Goal: Task Accomplishment & Management: Manage account settings

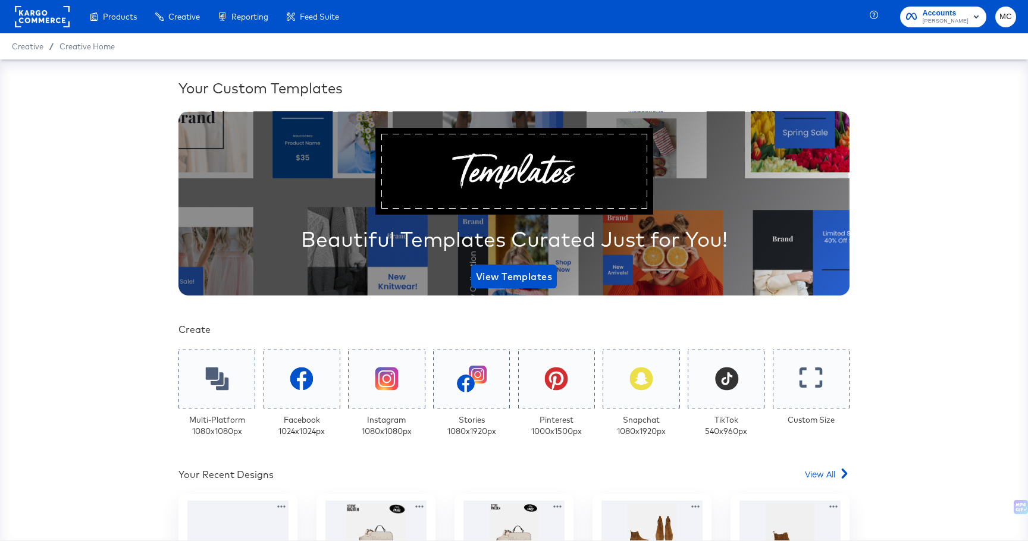
click at [8, 17] on div "Products Products Product Catalogs Enhance Your Product Catalog, Map Them to Pu…" at bounding box center [174, 16] width 348 height 33
click at [54, 14] on rect at bounding box center [42, 16] width 55 height 21
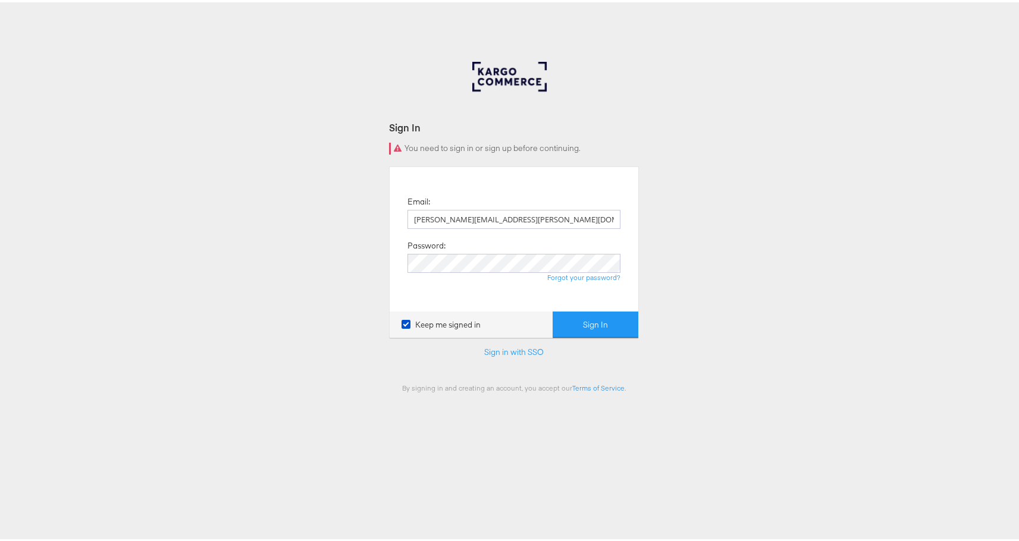
click at [45, 14] on body "Sign In You need to sign in or sign up before continuing. Email: [PERSON_NAME][…" at bounding box center [514, 327] width 1028 height 654
click at [596, 312] on button "Sign In" at bounding box center [595, 322] width 86 height 27
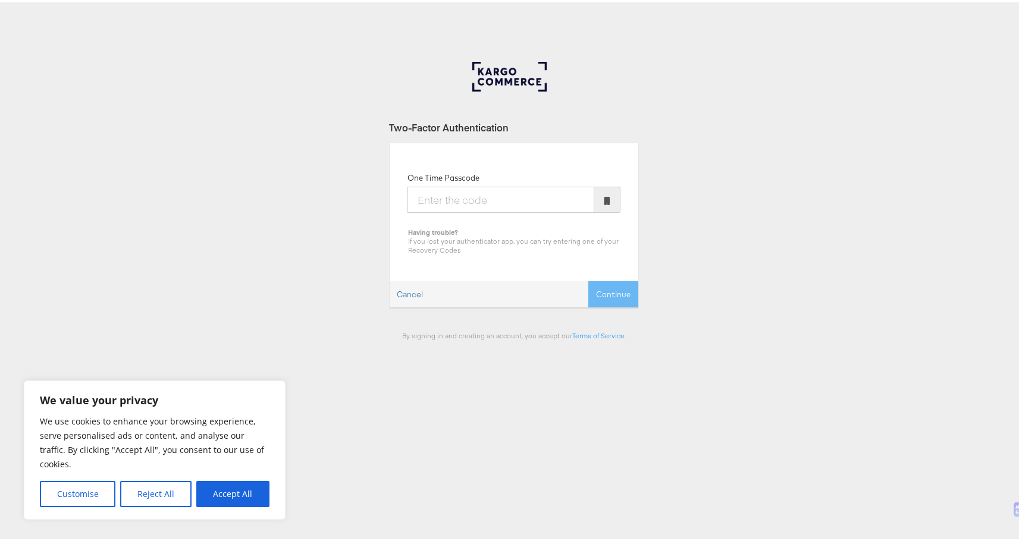
click at [486, 209] on input "One Time Passcode" at bounding box center [500, 197] width 187 height 26
type input "763149"
click at [588, 279] on button "Continue" at bounding box center [613, 292] width 50 height 27
